Goal: Task Accomplishment & Management: Manage account settings

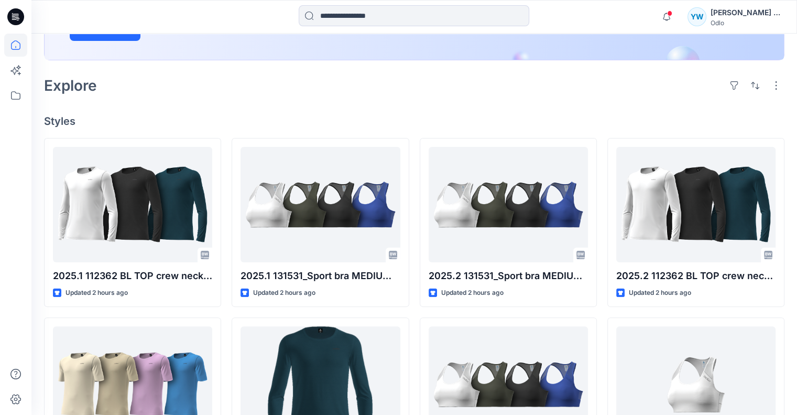
scroll to position [210, 0]
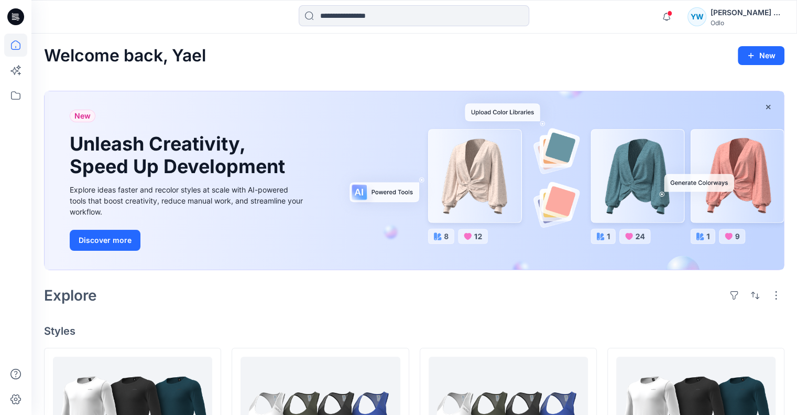
click at [726, 19] on div "Odlo" at bounding box center [747, 23] width 73 height 8
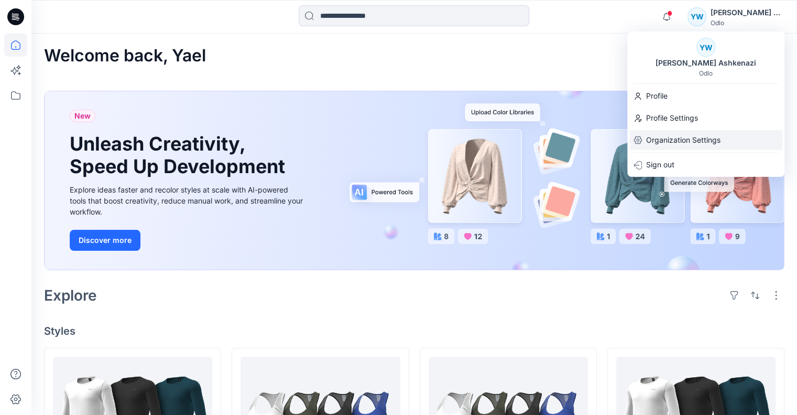
click at [708, 136] on p "Organization Settings" at bounding box center [683, 140] width 74 height 20
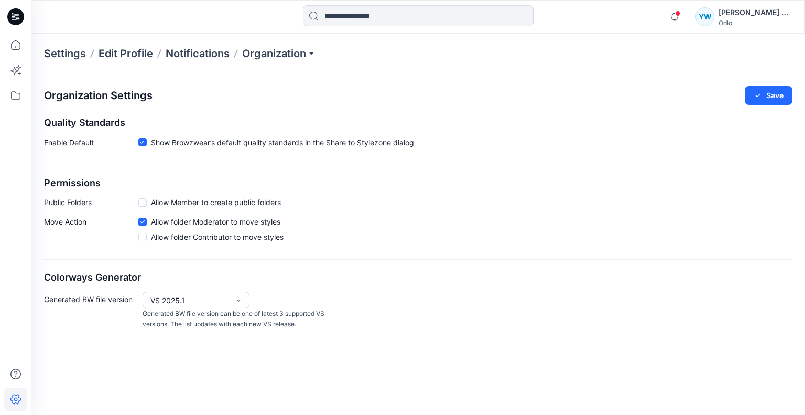
click at [212, 300] on div "VS 2025.1" at bounding box center [189, 300] width 79 height 11
click at [203, 320] on div "VS 2025.2" at bounding box center [196, 321] width 103 height 18
click at [760, 91] on icon "button" at bounding box center [758, 95] width 8 height 8
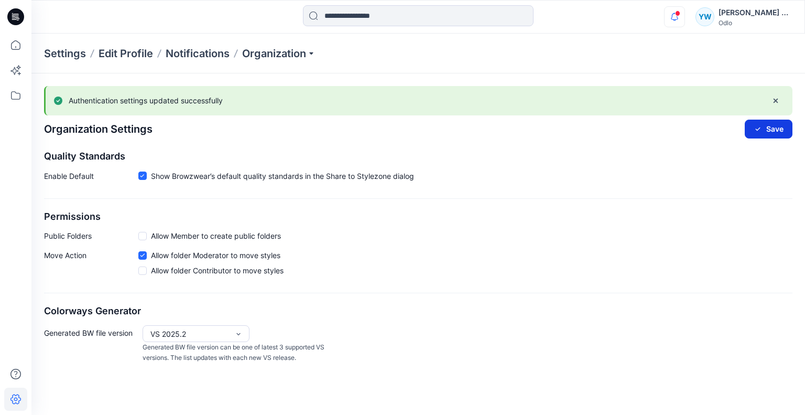
click at [672, 18] on icon "button" at bounding box center [675, 16] width 20 height 21
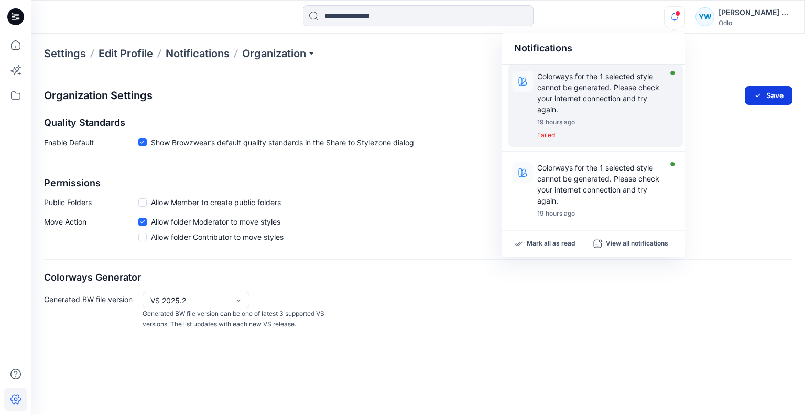
click at [629, 89] on p "Colorways for the 1 selected style cannot be generated. Please check your inter…" at bounding box center [601, 93] width 129 height 44
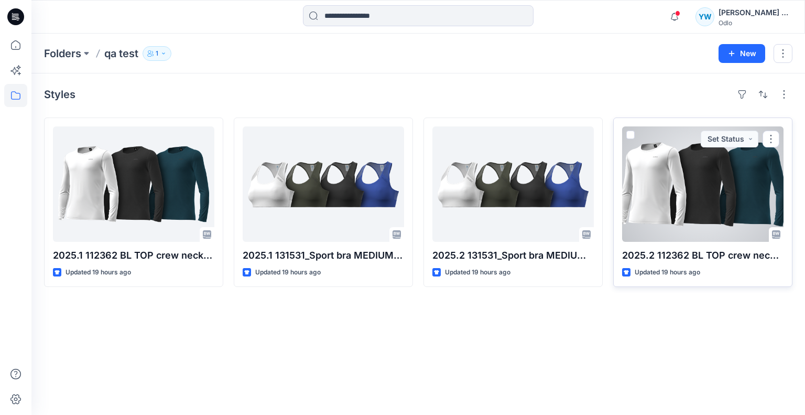
click at [632, 135] on span at bounding box center [631, 135] width 8 height 8
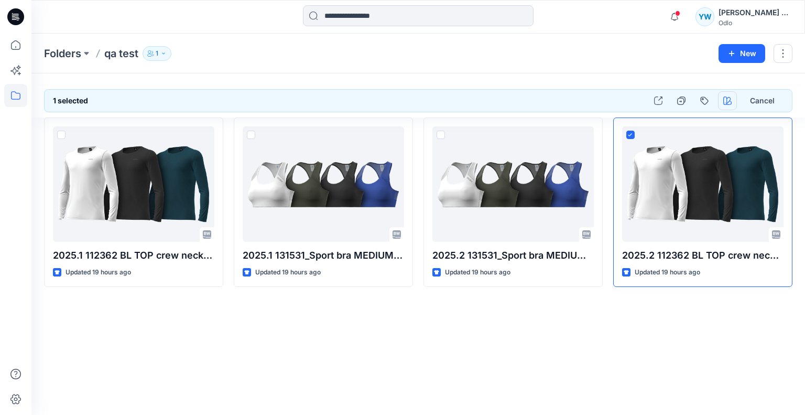
click at [722, 100] on button "button" at bounding box center [727, 100] width 19 height 19
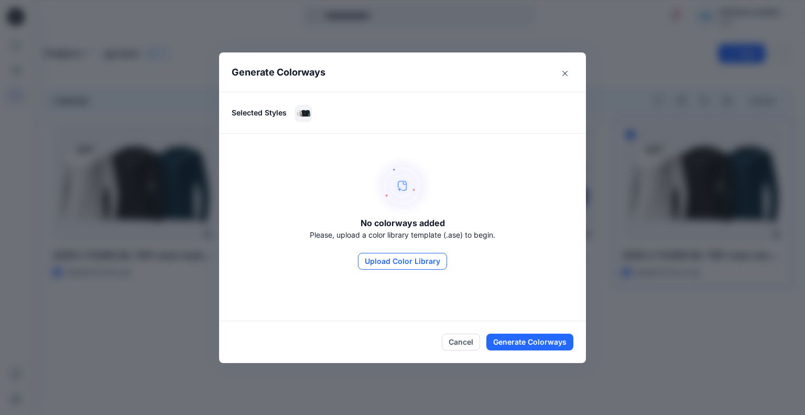
click at [371, 256] on button "Upload Color Library" at bounding box center [402, 261] width 89 height 17
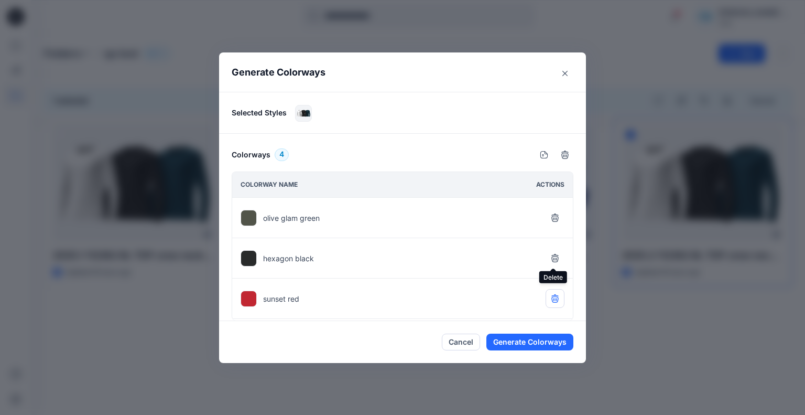
click at [554, 254] on icon "button" at bounding box center [555, 258] width 8 height 8
click at [555, 303] on button "button" at bounding box center [555, 298] width 19 height 19
click at [547, 341] on button "Generate Colorways" at bounding box center [530, 341] width 87 height 17
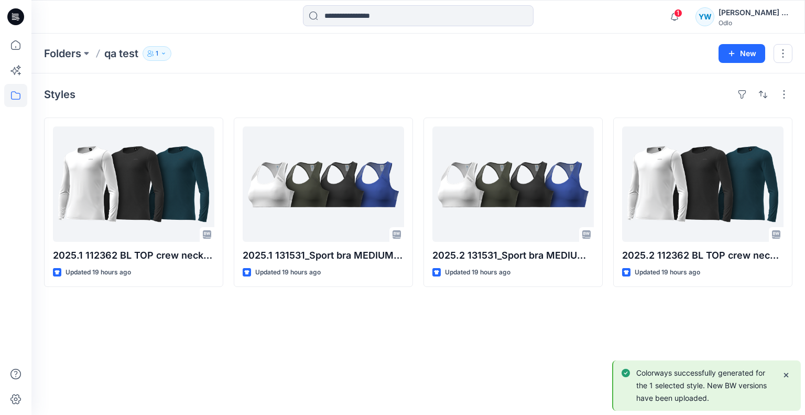
click at [736, 18] on div "[PERSON_NAME] Ashkenazi" at bounding box center [755, 12] width 73 height 13
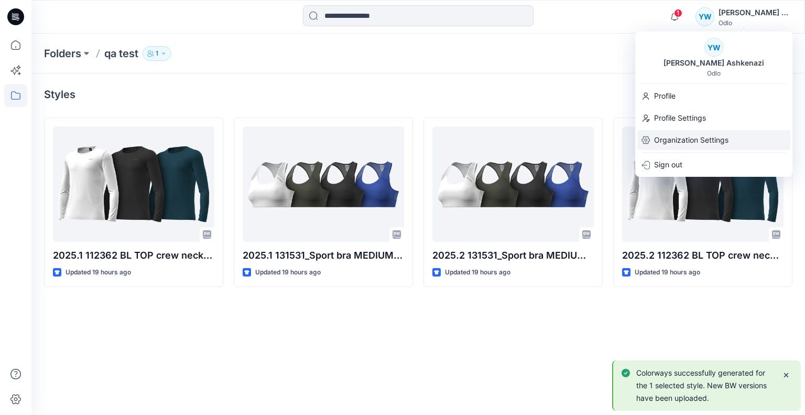
drag, startPoint x: 693, startPoint y: 135, endPoint x: 671, endPoint y: 139, distance: 22.4
click at [693, 135] on p "Organization Settings" at bounding box center [691, 140] width 74 height 20
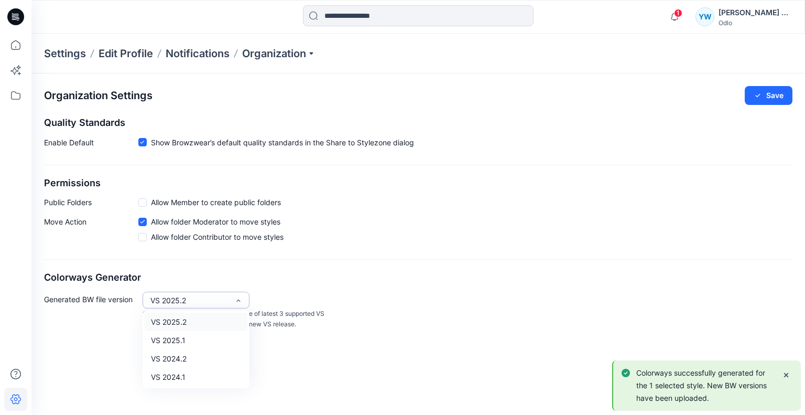
click at [206, 295] on div "VS 2025.2" at bounding box center [189, 300] width 79 height 11
drag, startPoint x: 207, startPoint y: 338, endPoint x: 215, endPoint y: 333, distance: 9.6
click at [207, 338] on div "VS 2025.1" at bounding box center [196, 340] width 103 height 18
click at [775, 94] on button "Save" at bounding box center [769, 95] width 48 height 19
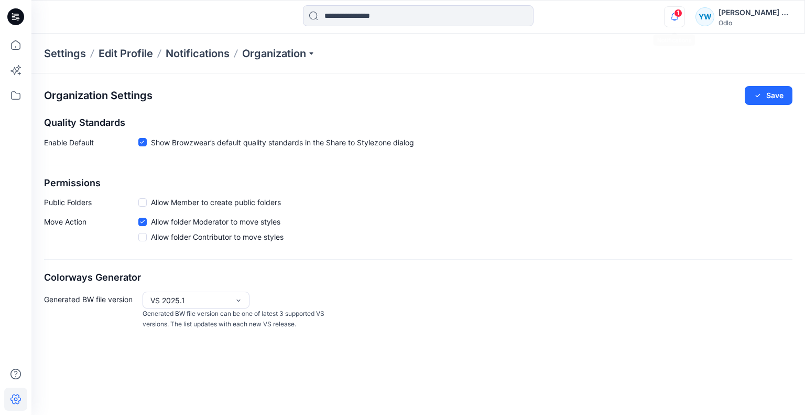
click at [675, 14] on span "1" at bounding box center [678, 13] width 8 height 8
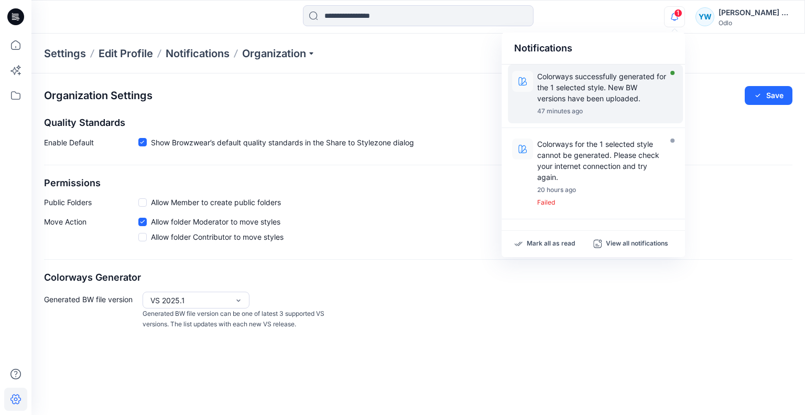
click at [650, 75] on p "Colorways successfully generated for the 1 selected style. New BW versions have…" at bounding box center [601, 87] width 129 height 33
